Goal: Information Seeking & Learning: Learn about a topic

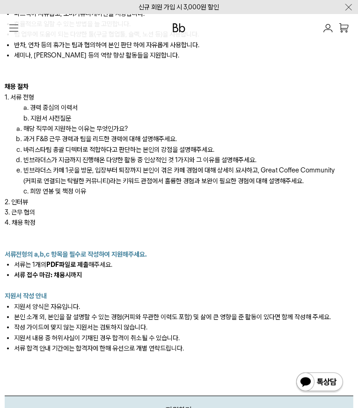
scroll to position [795, 0]
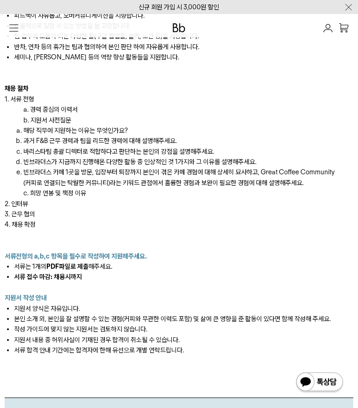
drag, startPoint x: 110, startPoint y: 182, endPoint x: 217, endPoint y: 180, distance: 107.1
click at [260, 185] on div "Leading Coffee Community 빈브라더스는 커피로 연결되는 탁월한 커뮤니티를 만들어 나갑니다. 빈브라더스의 스테이지 *는 고객에…" at bounding box center [178, 22] width 353 height 863
drag, startPoint x: 180, startPoint y: 282, endPoint x: 204, endPoint y: 282, distance: 23.9
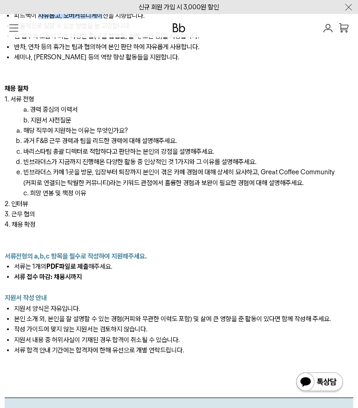
click at [204, 21] on li "피드백이 자유롭고, 오버커뮤니케이션을 지향합니다." at bounding box center [183, 15] width 339 height 10
click at [259, 31] on li "효율적으로 일할 수 있는 방법을 늘 고민합니다." at bounding box center [183, 26] width 339 height 10
drag, startPoint x: 115, startPoint y: 296, endPoint x: 198, endPoint y: 319, distance: 86.8
click at [198, 63] on ul "닉네임을 사용합니다. 모든 업무는 가능한한 공개하고 공유합니다. 피드백이 자유롭고, 오버커뮤니케이션을 지향합니다. 효율적으로 일할 수 있는 방…" at bounding box center [179, 25] width 348 height 73
click at [260, 321] on div "Leading Coffee Community 빈브라더스는 커피로 연결되는 탁월한 커뮤니티를 만들어 나갑니다. 빈브라더스의 스테이지 *는 고객에…" at bounding box center [178, 22] width 353 height 863
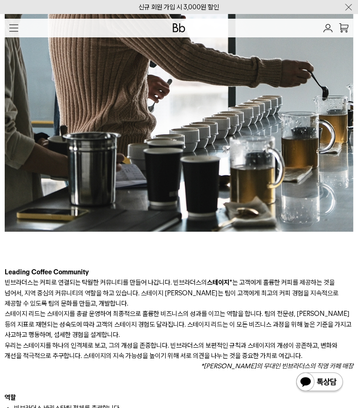
scroll to position [1152, 0]
